Goal: Task Accomplishment & Management: Use online tool/utility

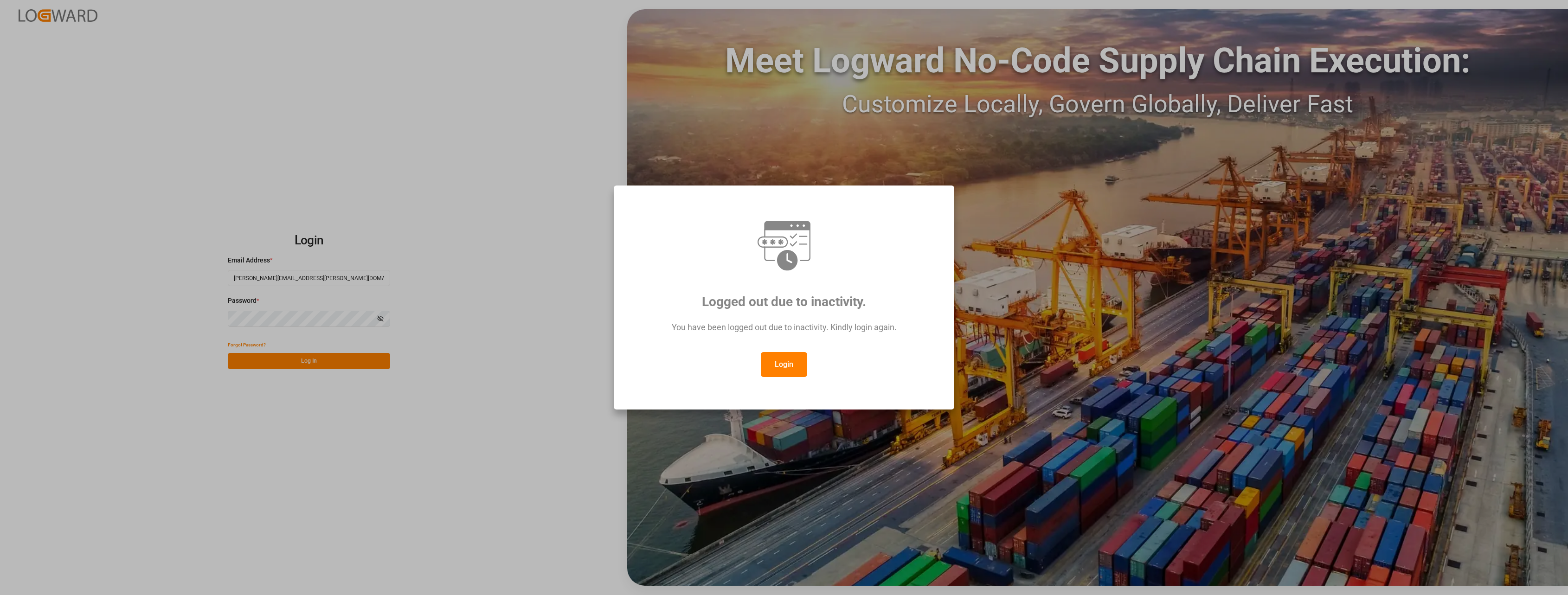
click at [779, 362] on button "Login" at bounding box center [784, 364] width 46 height 25
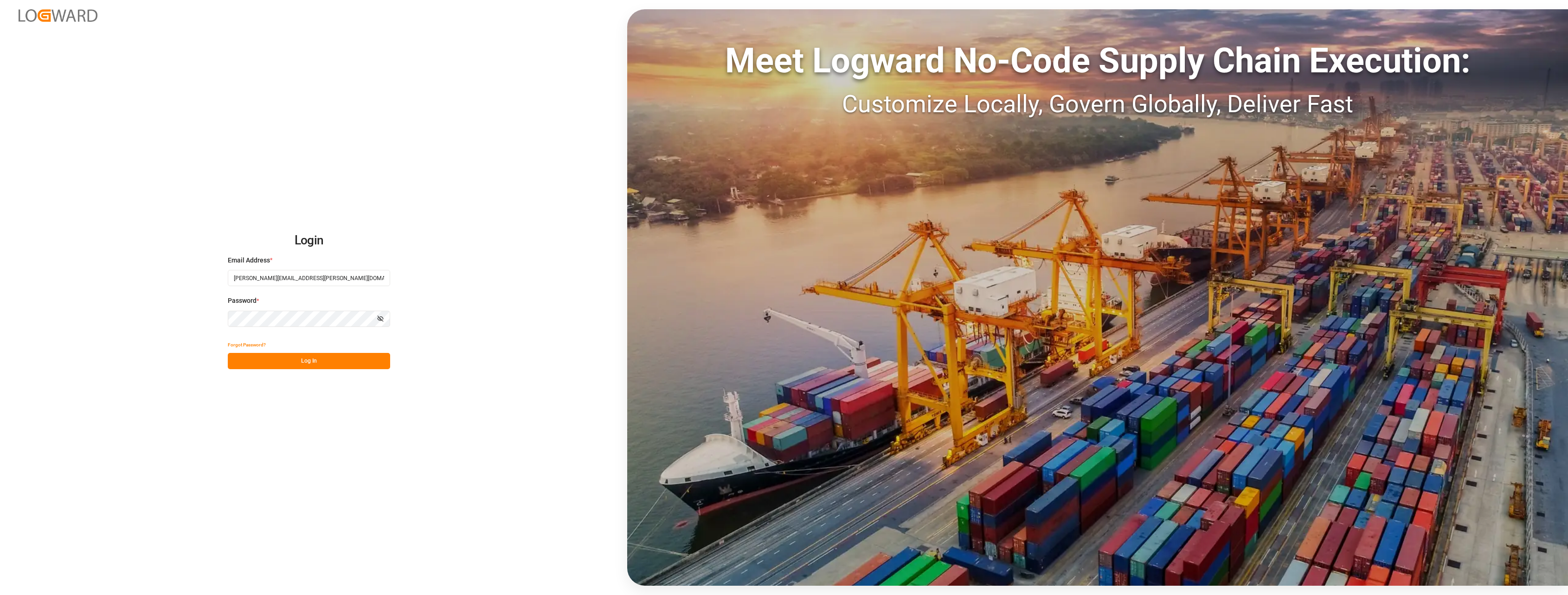
click at [341, 367] on button "Log In" at bounding box center [309, 361] width 163 height 16
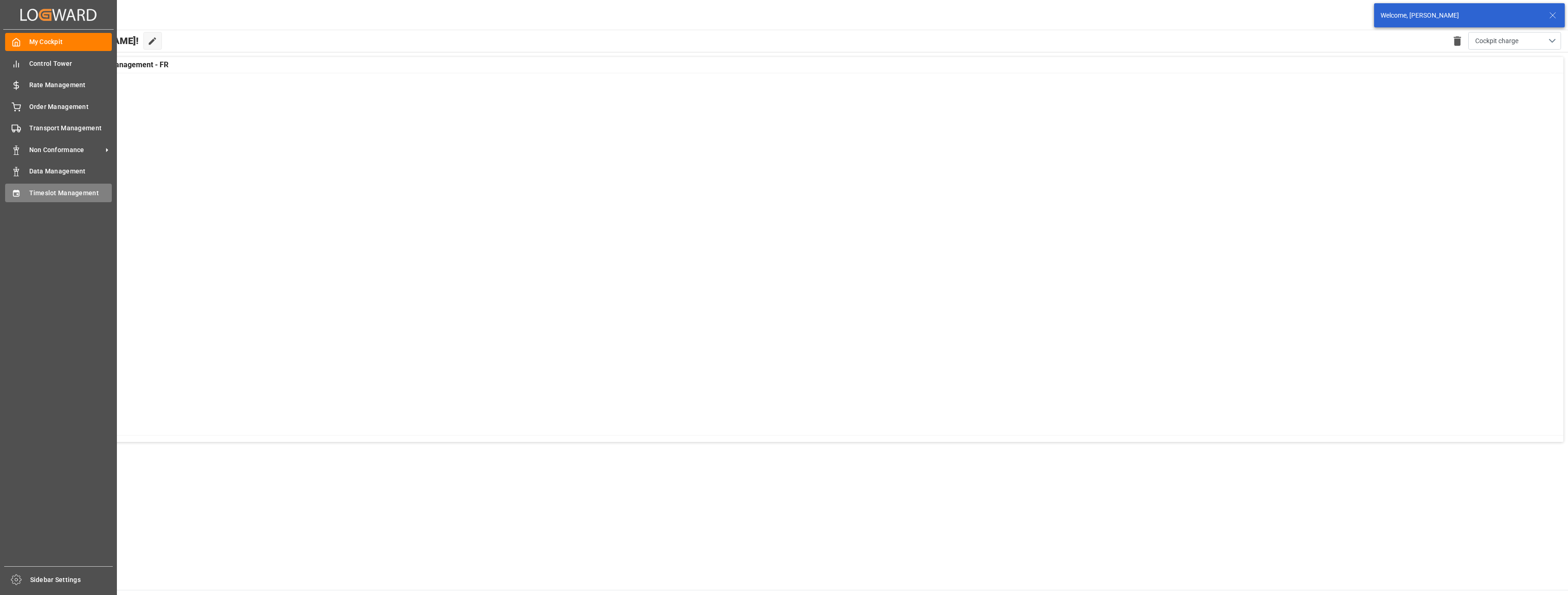
click at [24, 192] on div "Timeslot Management Timeslot Management" at bounding box center [58, 193] width 107 height 18
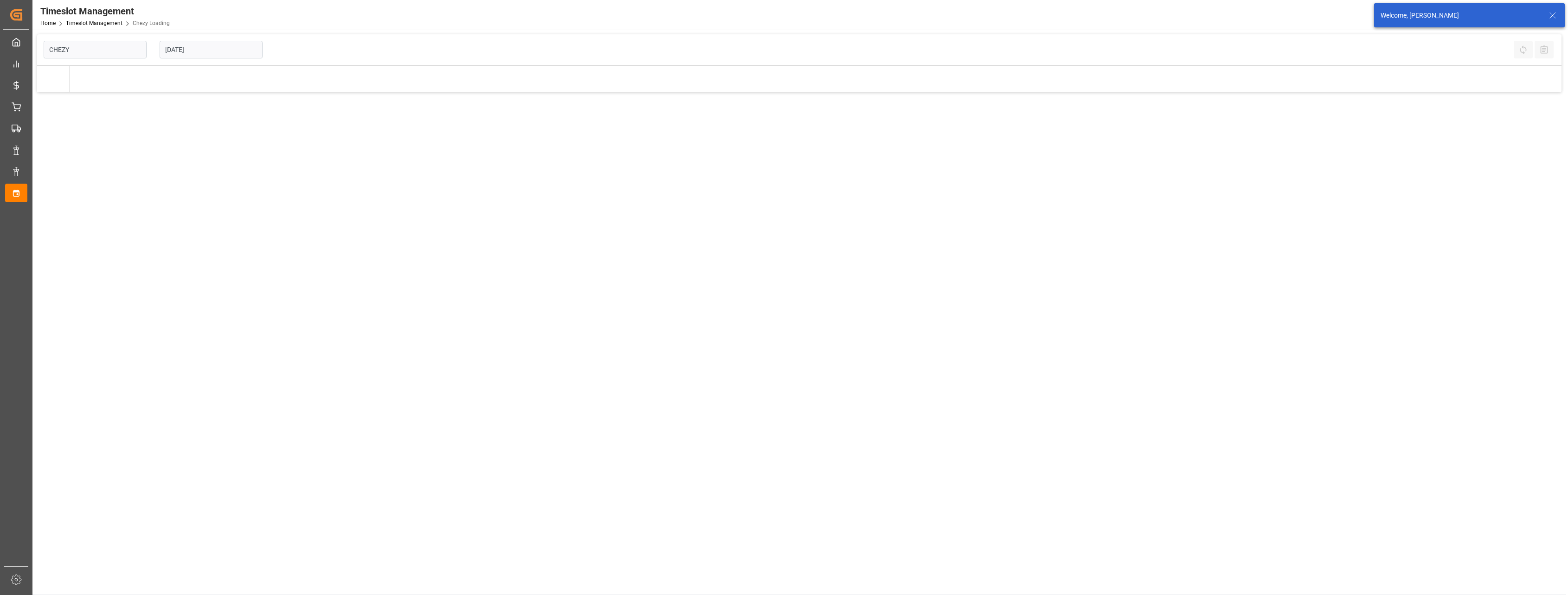
type input "Chezy Loading"
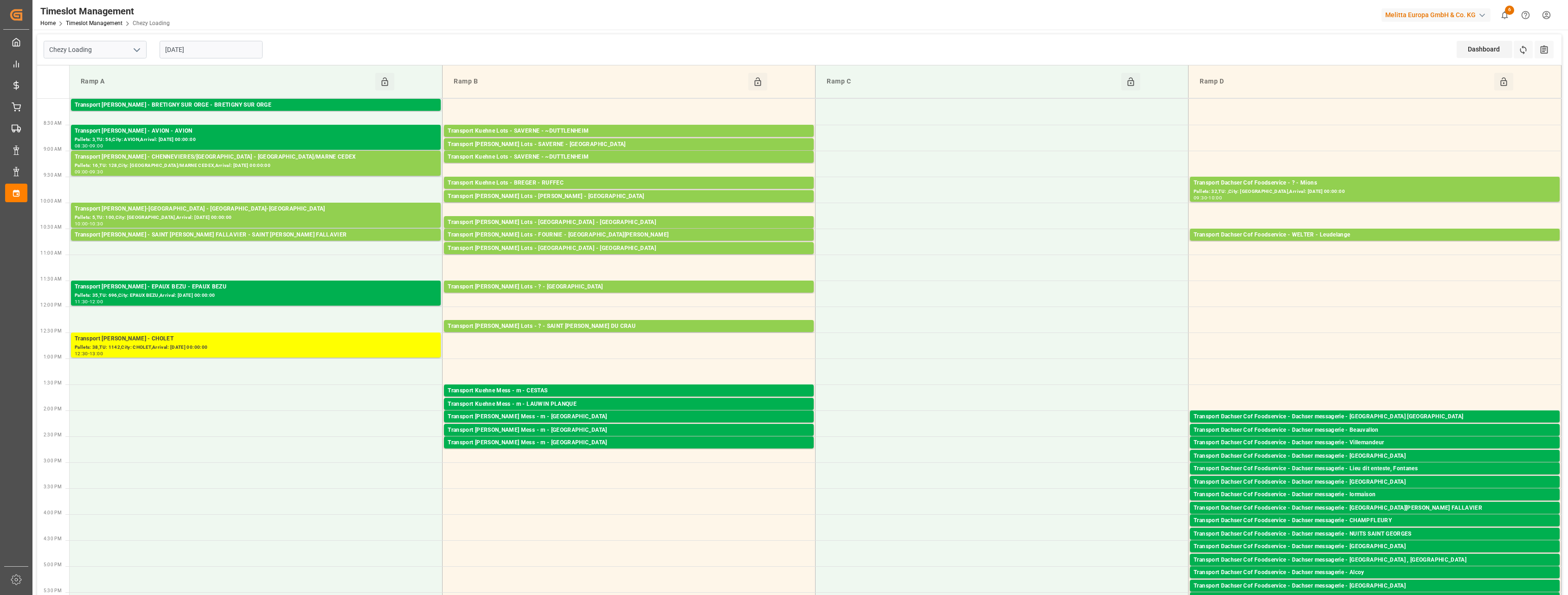
click at [228, 51] on input "[DATE]" at bounding box center [211, 49] width 103 height 18
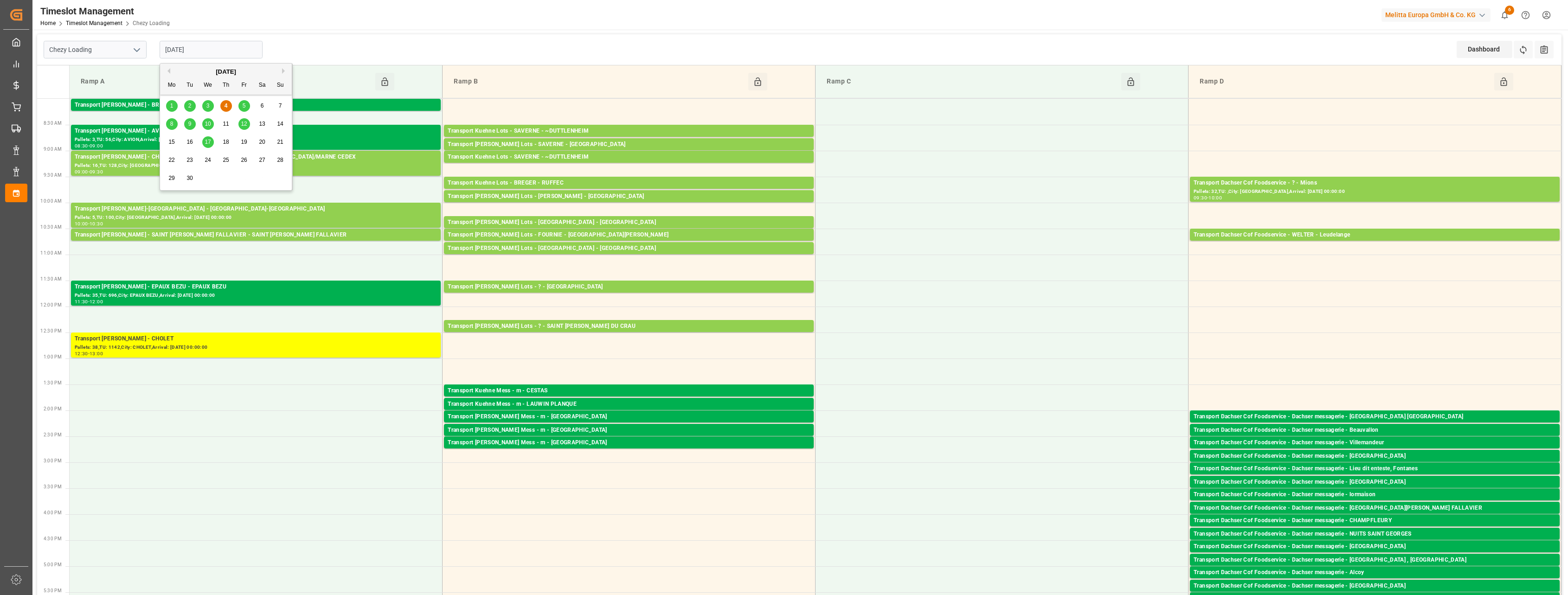
click at [245, 104] on span "5" at bounding box center [244, 105] width 3 height 7
type input "[DATE]"
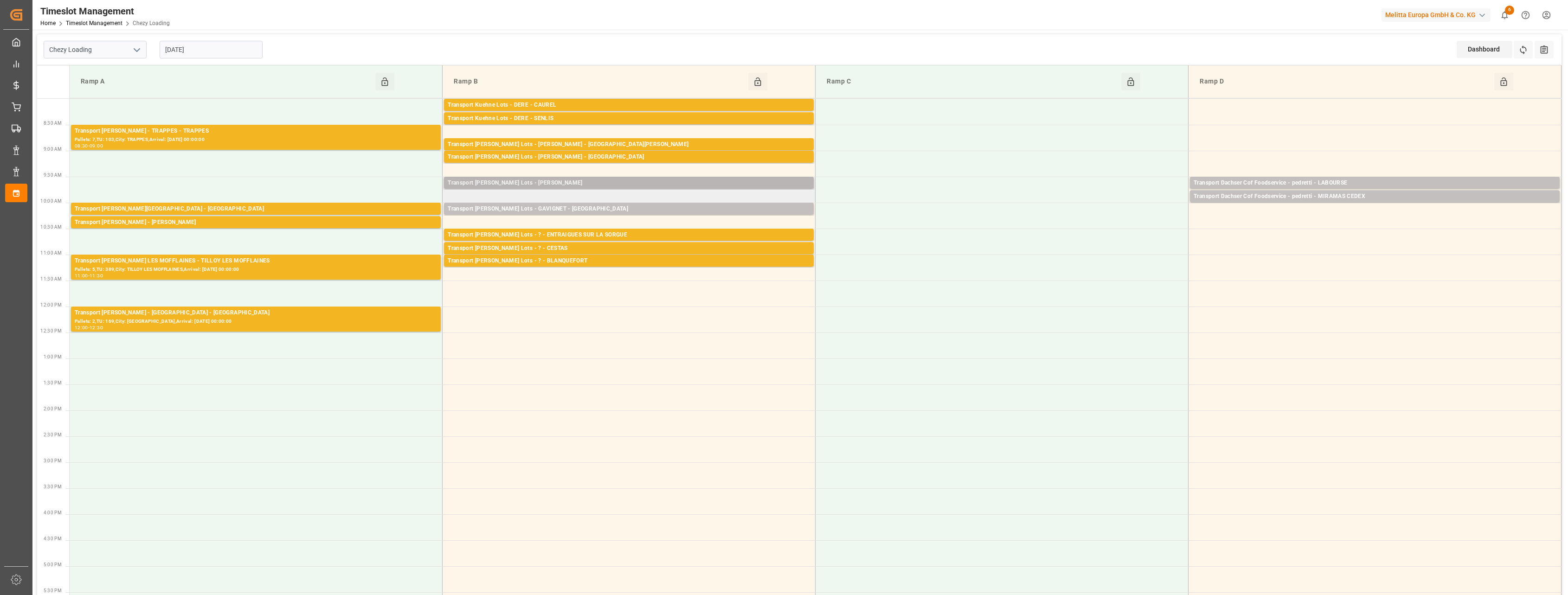
click at [557, 180] on div "Transport [PERSON_NAME] Lots - [PERSON_NAME]" at bounding box center [628, 183] width 362 height 9
click at [558, 210] on div "Transport [PERSON_NAME] Lots - GAVIGNET - [GEOGRAPHIC_DATA]" at bounding box center [628, 209] width 362 height 9
click at [663, 110] on div "Pallets: 1,TU: 228,City: [GEOGRAPHIC_DATA],Arrival: [DATE] 00:00:00" at bounding box center [628, 114] width 362 height 8
click at [660, 119] on div "Transport Kuehne Lots - DERE - SENLIS" at bounding box center [628, 118] width 362 height 9
click at [656, 235] on div "Transport [PERSON_NAME] Lots - ? - ENTRAIGUES SUR LA SORGUE" at bounding box center [628, 235] width 362 height 9
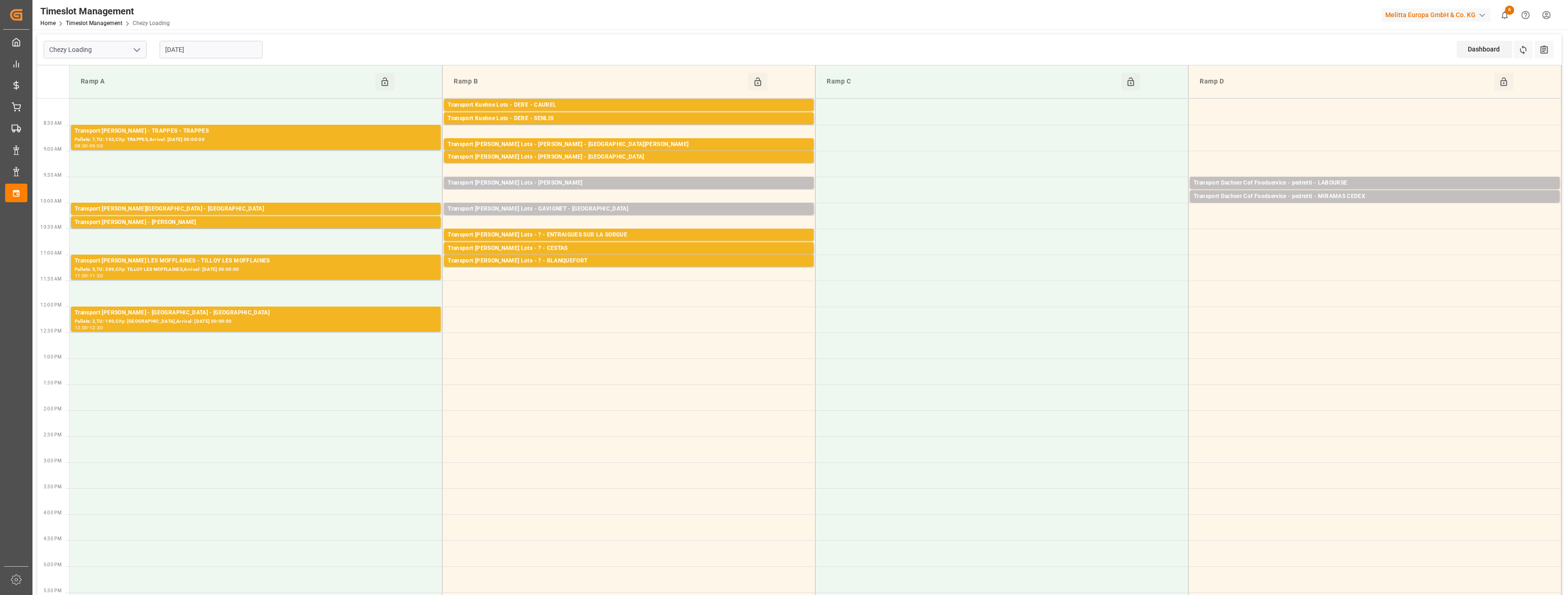
click at [652, 250] on div "Transport [PERSON_NAME] Lots - ? - CESTAS" at bounding box center [628, 248] width 362 height 9
click at [649, 260] on div "Transport [PERSON_NAME] Lots - ? - BLANQUEFORT" at bounding box center [628, 260] width 362 height 9
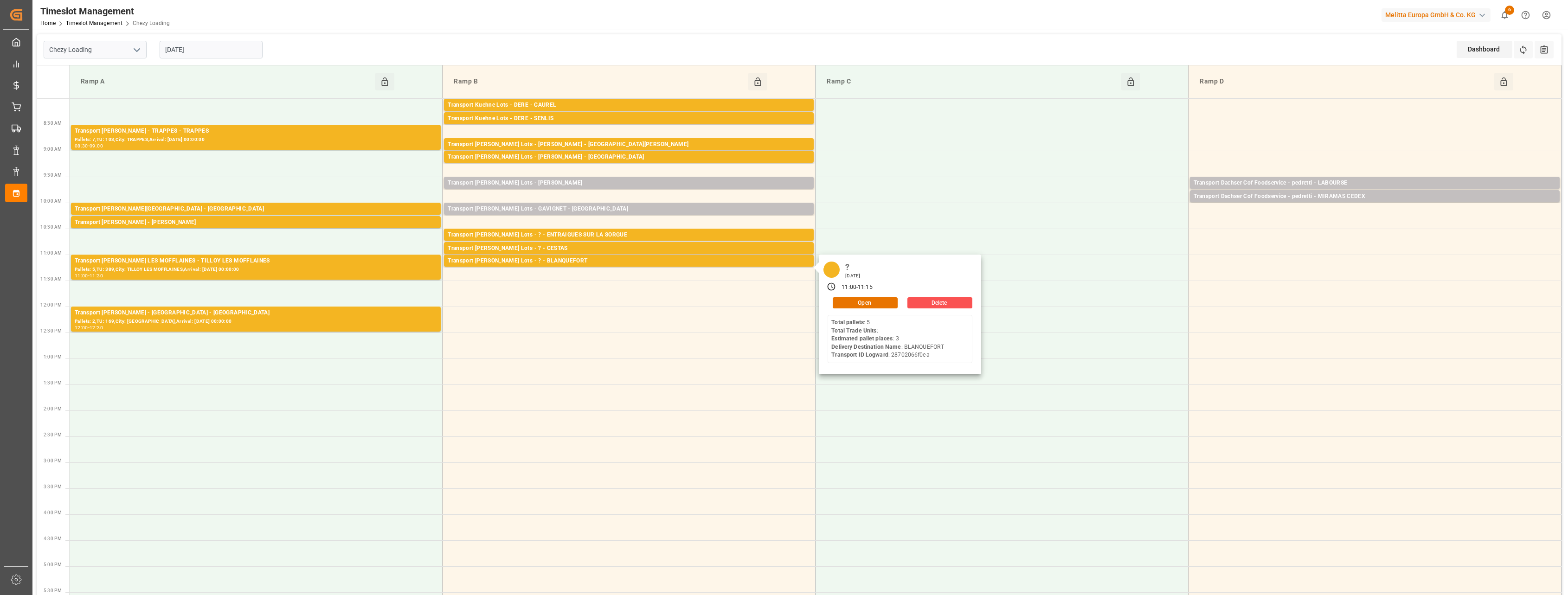
click at [207, 46] on input "[DATE]" at bounding box center [211, 49] width 103 height 18
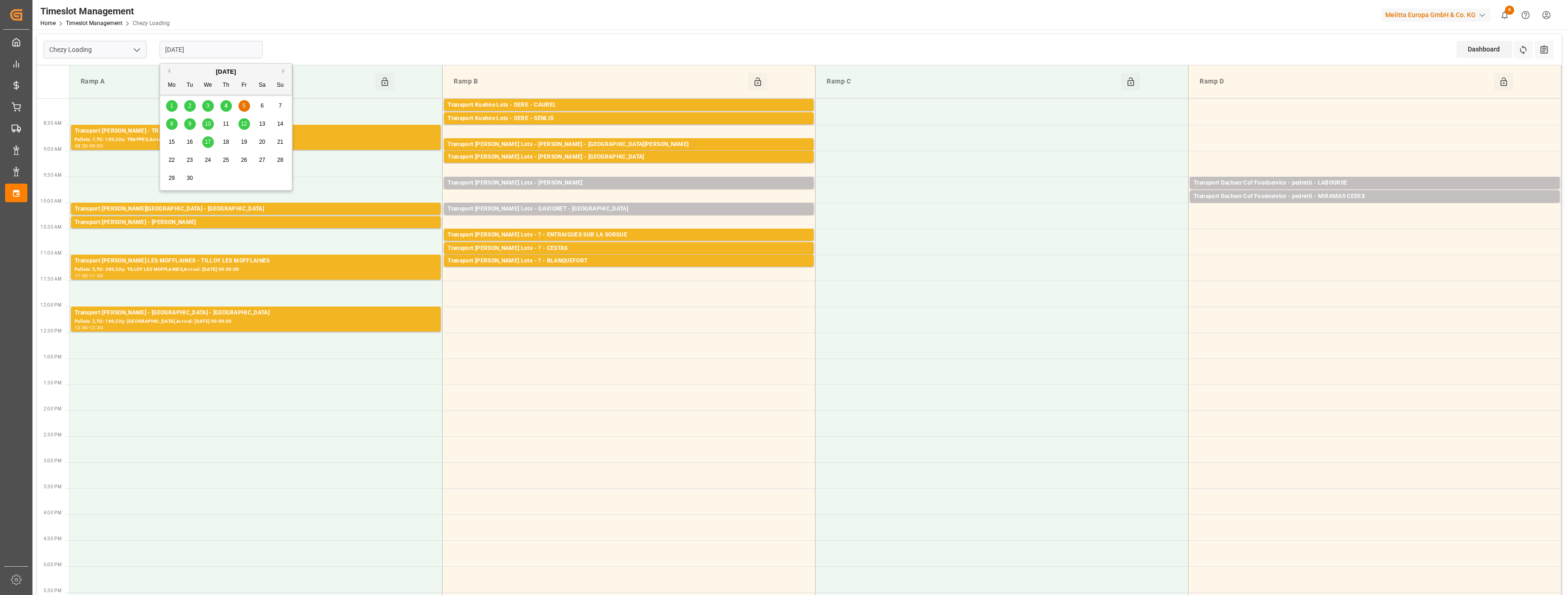
click at [141, 50] on icon "open menu" at bounding box center [137, 50] width 11 height 11
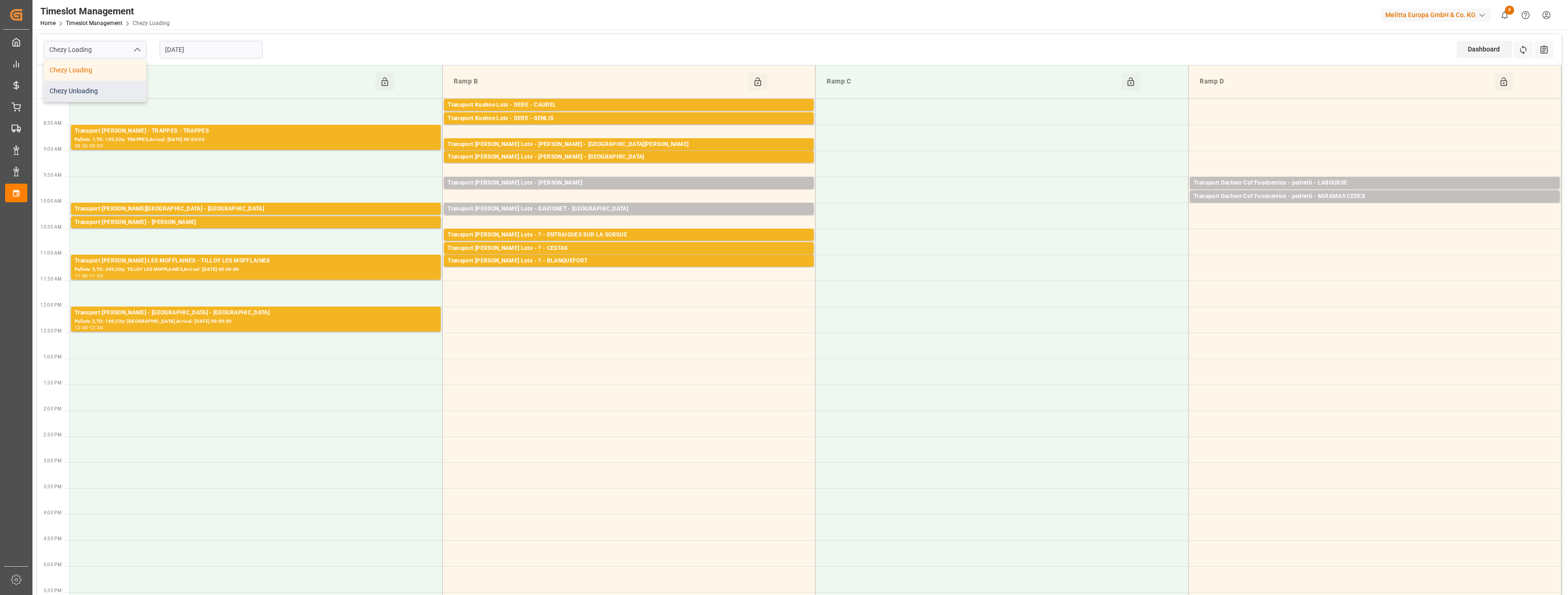
click at [108, 89] on div "Chezy Unloading" at bounding box center [95, 91] width 102 height 21
type input "Chezy Unloading"
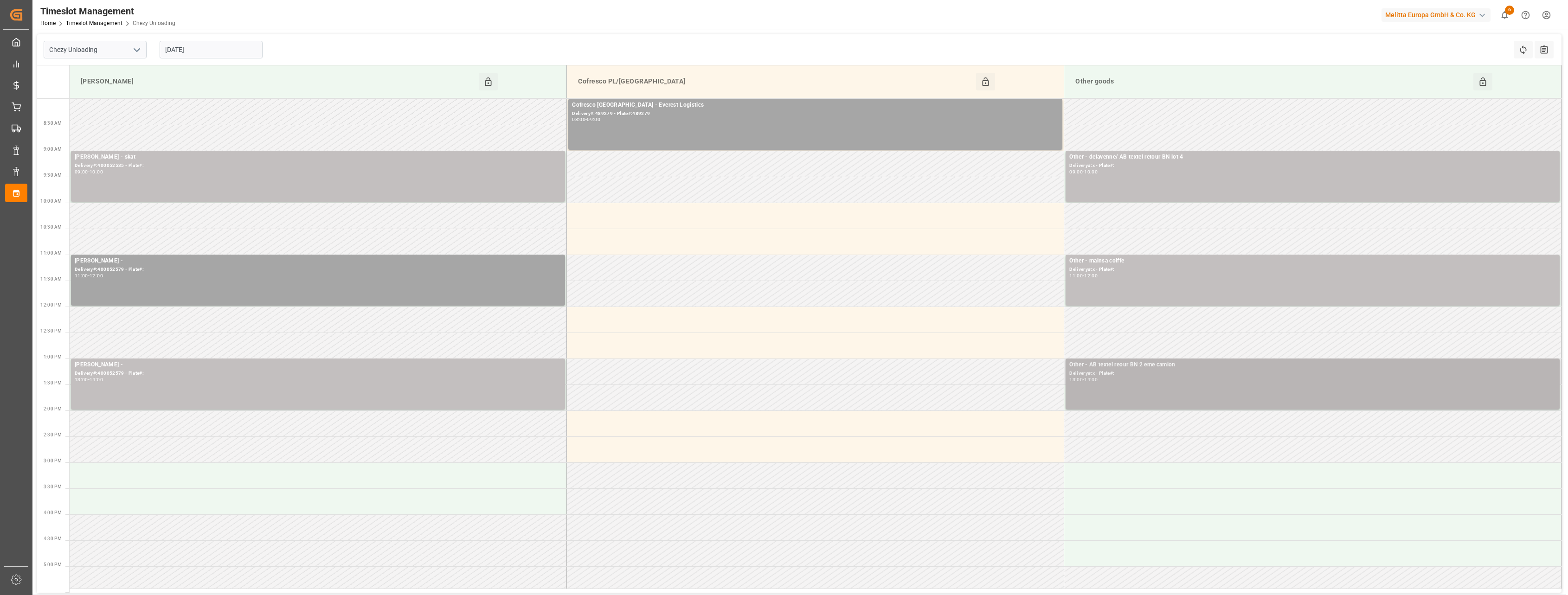
click at [1118, 367] on div "Other - AB textel reour BN 2 eme camion" at bounding box center [1312, 364] width 486 height 9
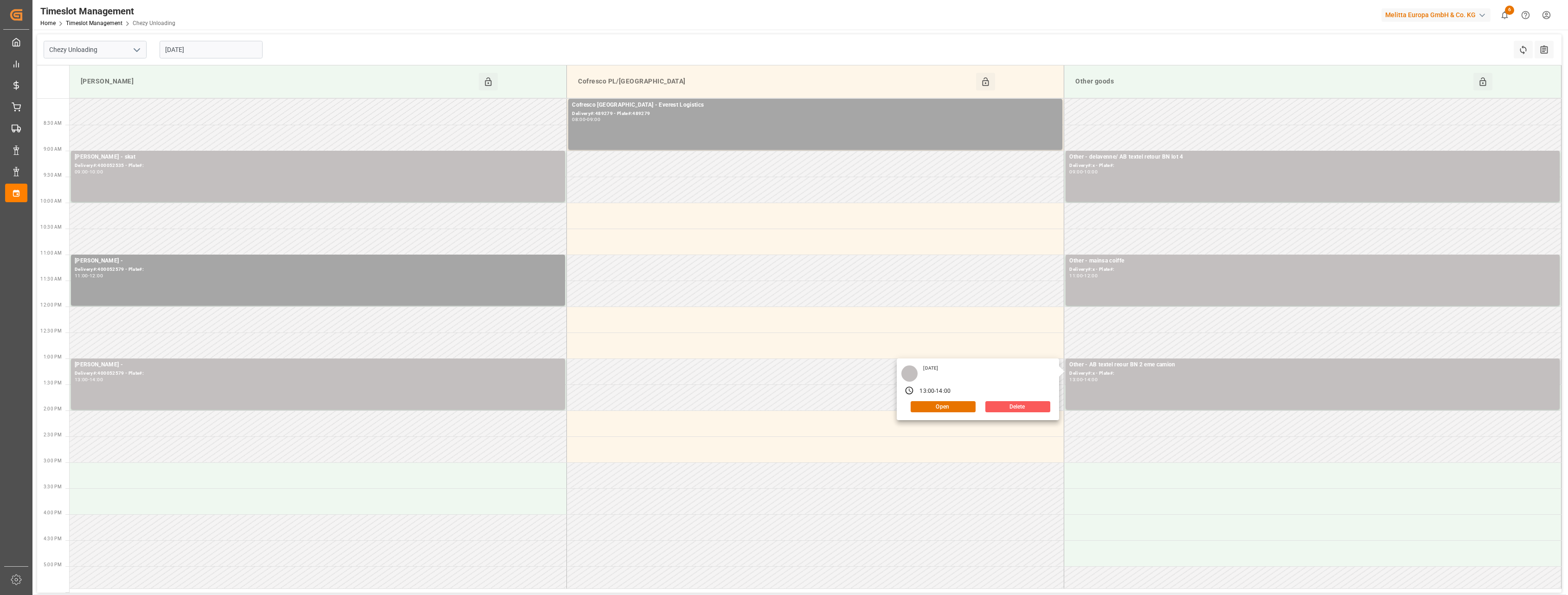
click at [1024, 404] on button "Delete" at bounding box center [1018, 406] width 65 height 11
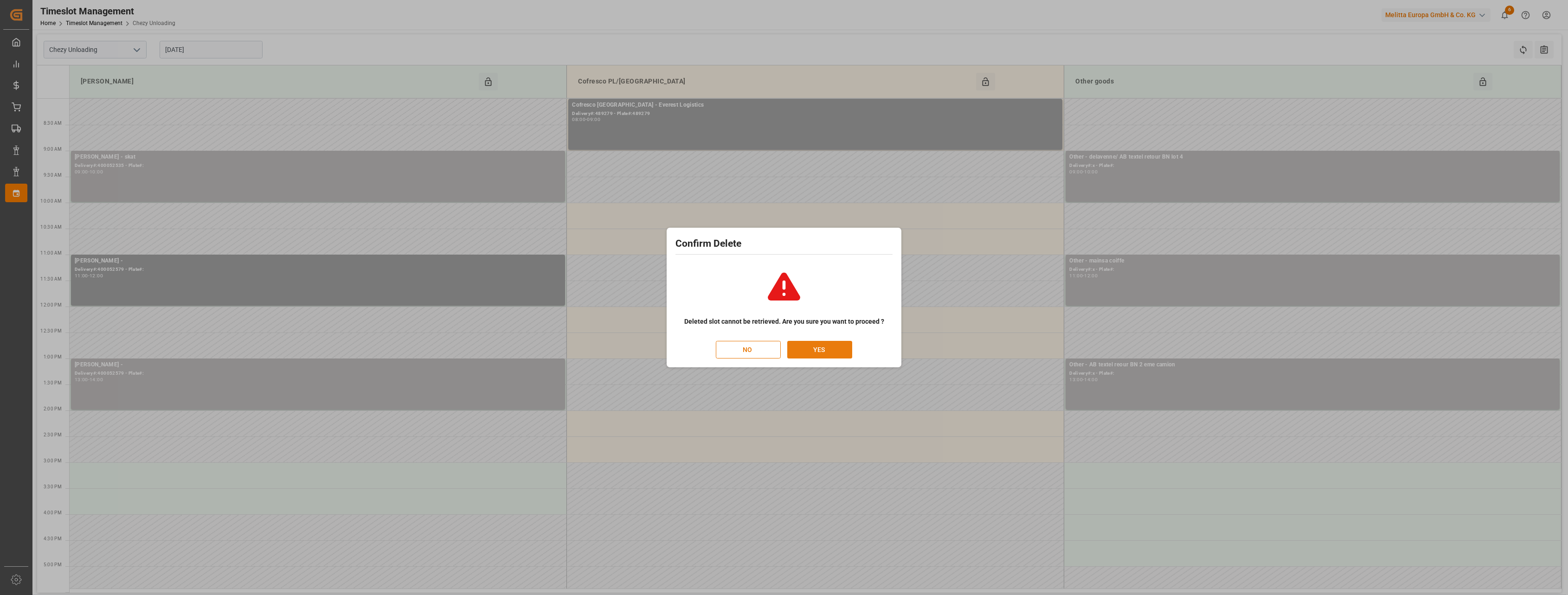
click at [826, 349] on button "YES" at bounding box center [819, 349] width 65 height 18
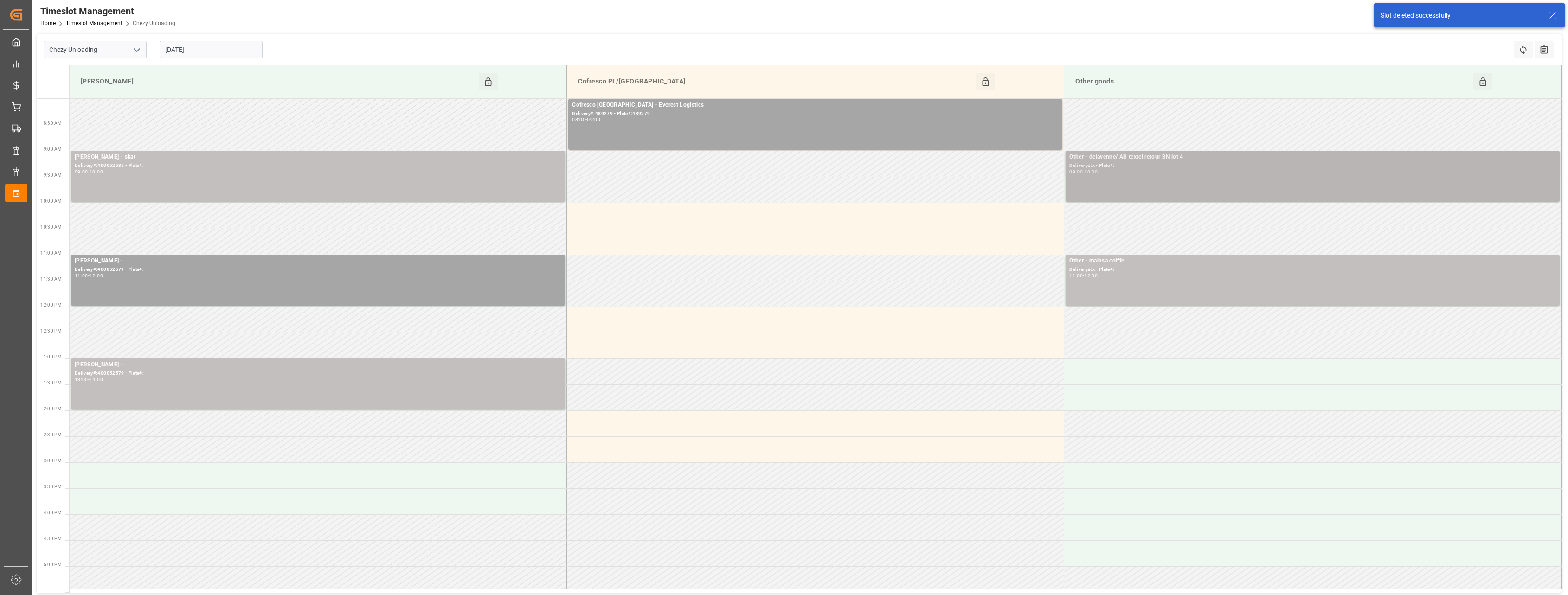
click at [1163, 171] on div "09:00 - 10:00" at bounding box center [1312, 172] width 486 height 5
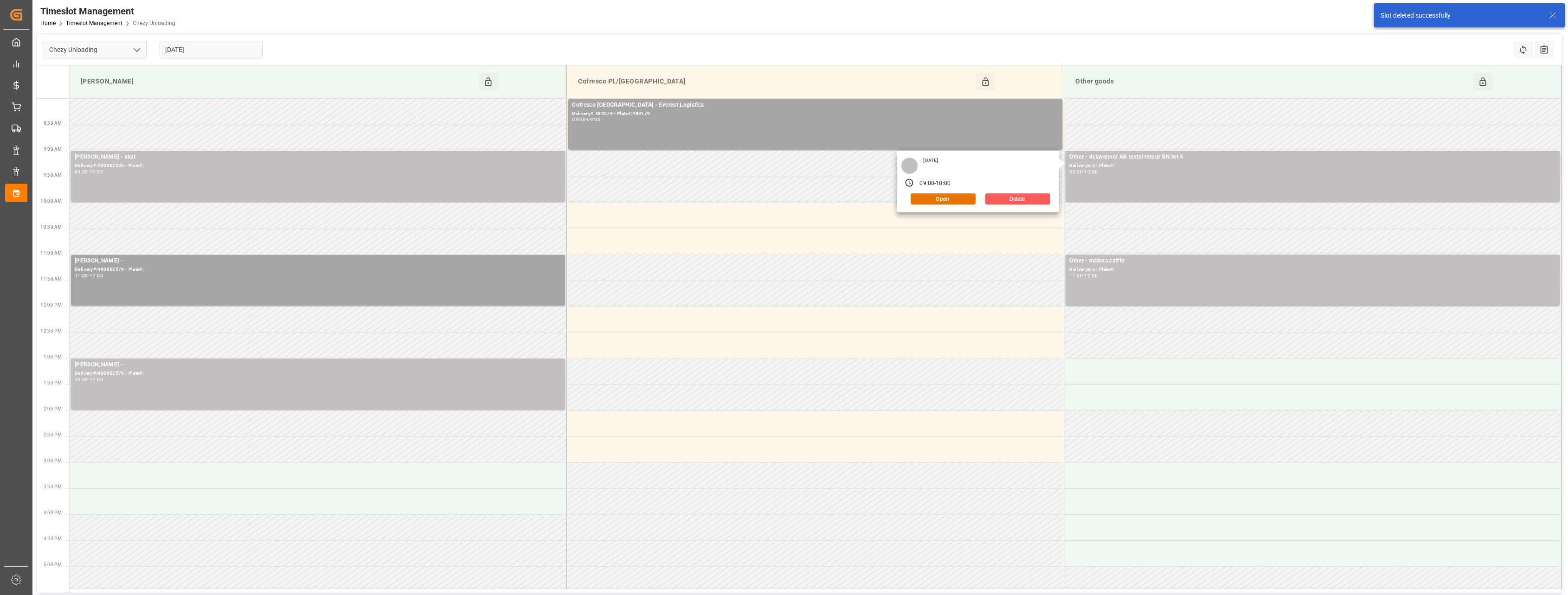
click at [1029, 194] on button "Delete" at bounding box center [1018, 199] width 65 height 11
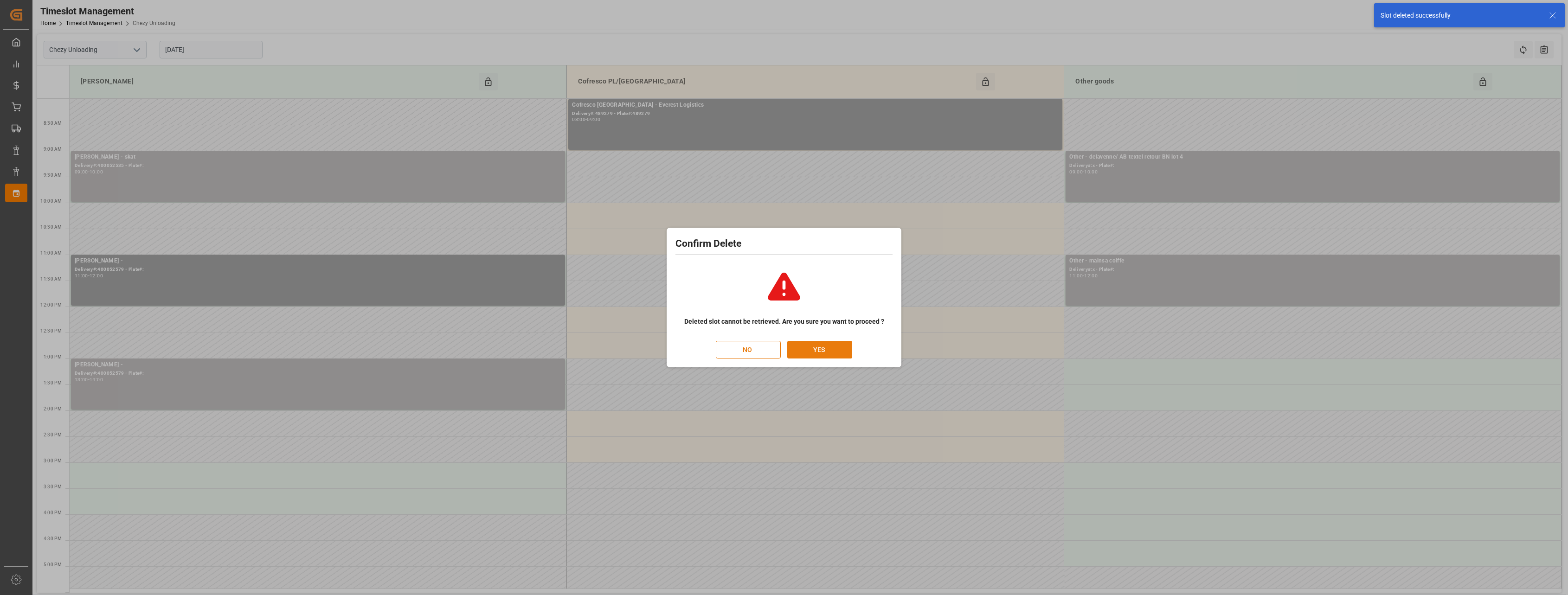
click at [812, 350] on button "YES" at bounding box center [819, 349] width 65 height 18
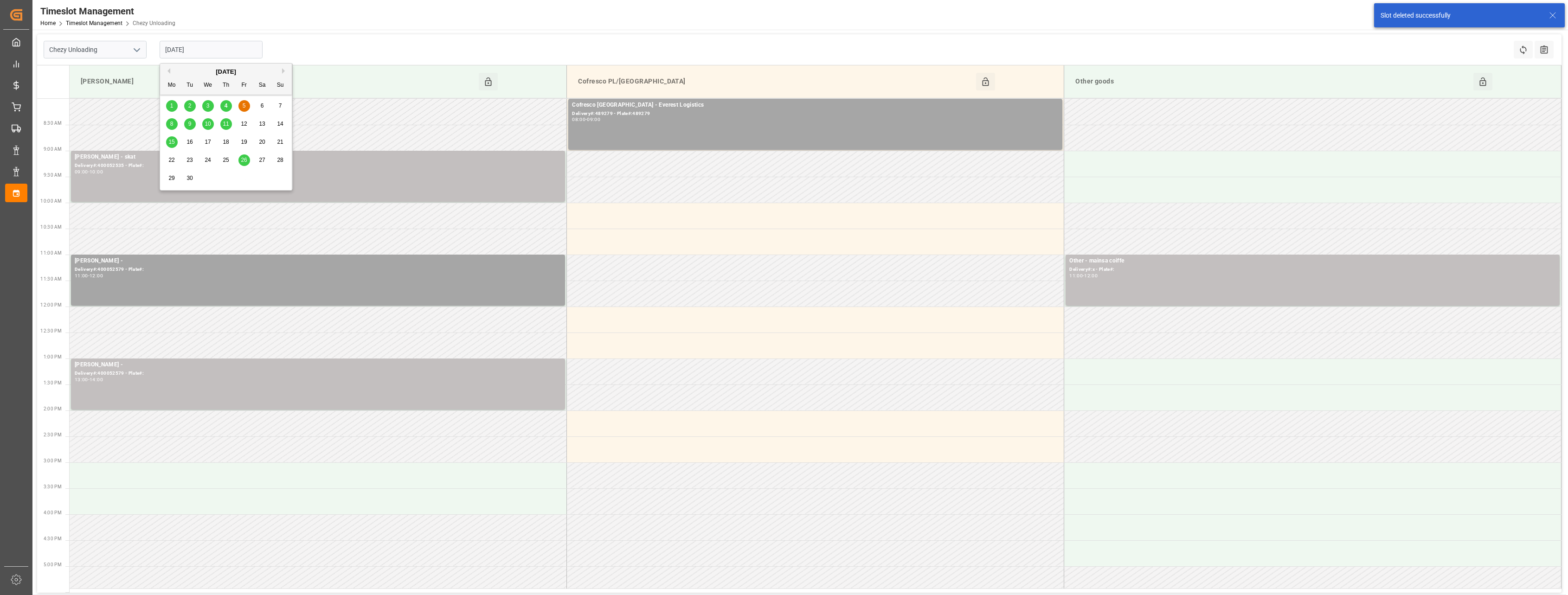
click at [226, 52] on input "[DATE]" at bounding box center [211, 49] width 103 height 18
click at [169, 128] on div "8" at bounding box center [172, 124] width 12 height 11
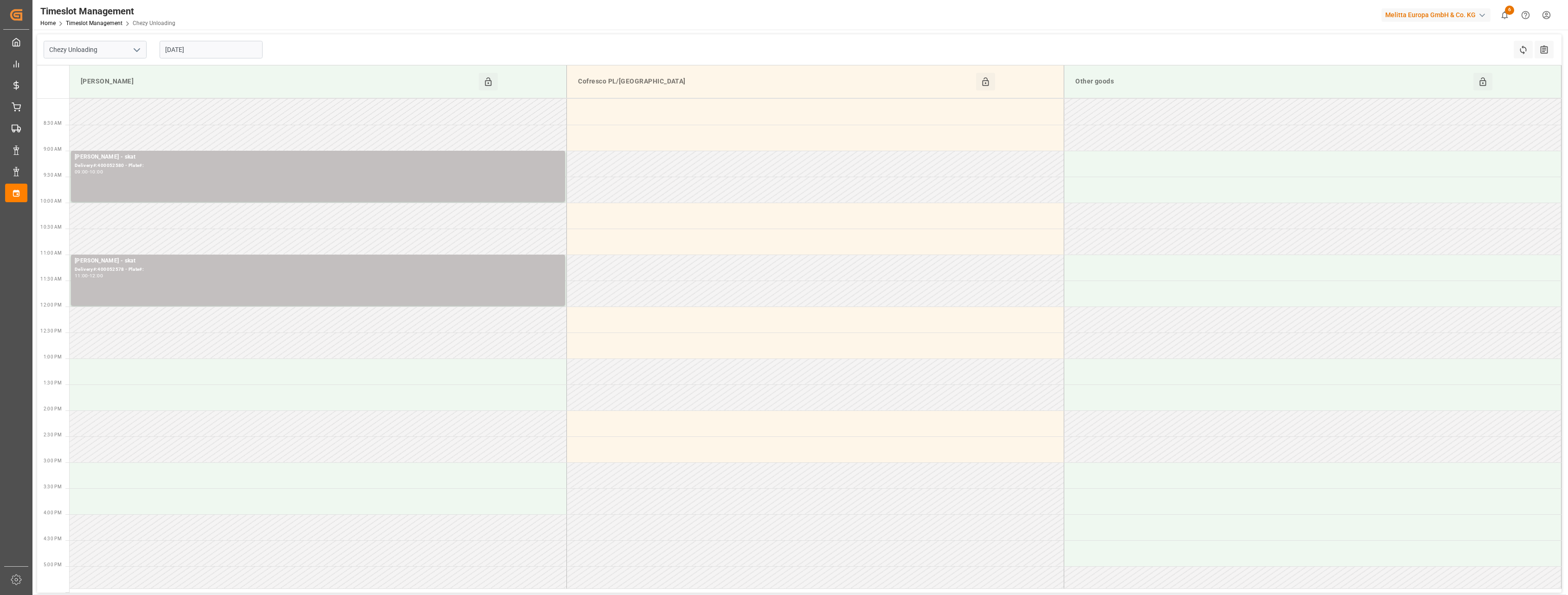
click at [216, 52] on input "[DATE]" at bounding box center [211, 49] width 103 height 18
click at [190, 126] on span "9" at bounding box center [189, 124] width 3 height 7
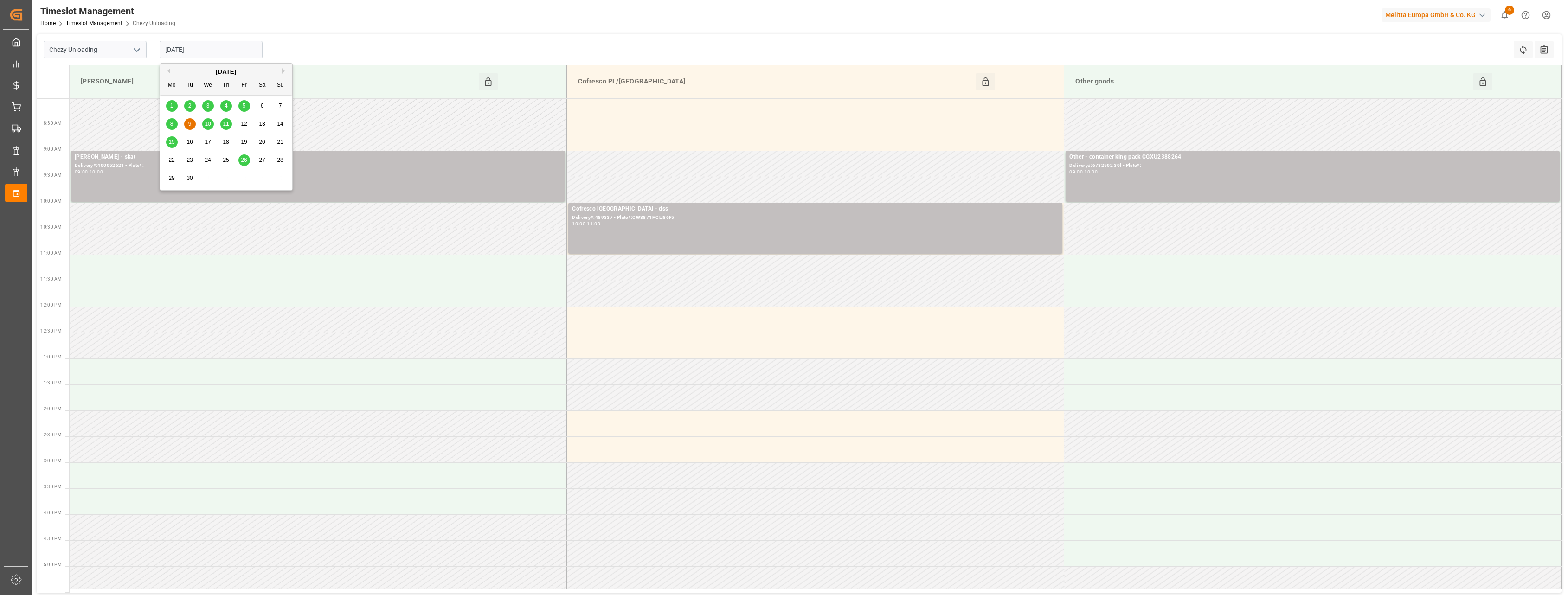
click at [246, 51] on input "[DATE]" at bounding box center [211, 49] width 103 height 18
click at [222, 120] on div "11" at bounding box center [226, 124] width 12 height 11
type input "[DATE]"
